Goal: Transaction & Acquisition: Obtain resource

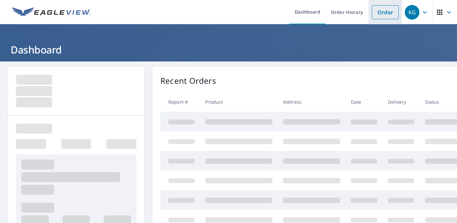
drag, startPoint x: 382, startPoint y: 12, endPoint x: 365, endPoint y: 15, distance: 17.3
click at [382, 12] on link "Order" at bounding box center [385, 12] width 27 height 14
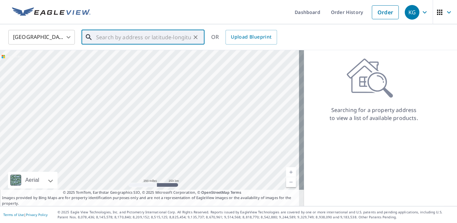
click at [131, 38] on input "text" at bounding box center [143, 37] width 95 height 19
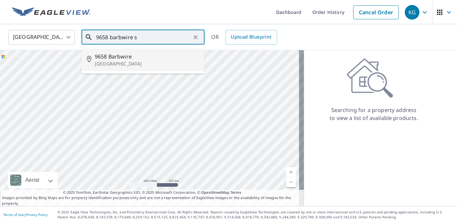
click at [140, 60] on span "9658 Barbwire" at bounding box center [147, 57] width 105 height 8
type input "[STREET_ADDRESS]"
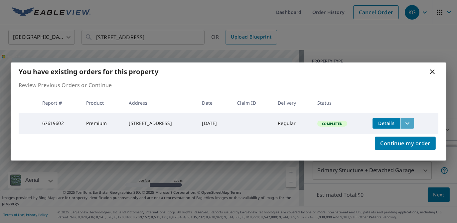
click at [410, 122] on icon "filesDropdownBtn-67619602" at bounding box center [408, 123] width 4 height 2
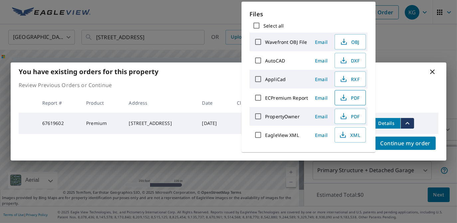
click at [349, 100] on span "PDF" at bounding box center [349, 98] width 21 height 8
click at [432, 74] on icon at bounding box center [433, 72] width 8 height 8
